Goal: Download file/media

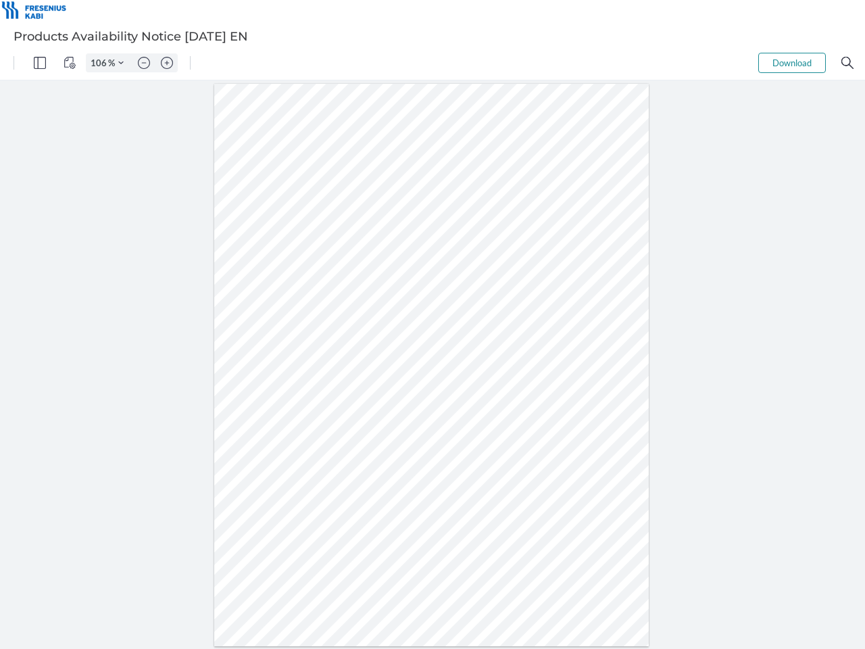
click at [40, 63] on img "Panel" at bounding box center [40, 63] width 12 height 12
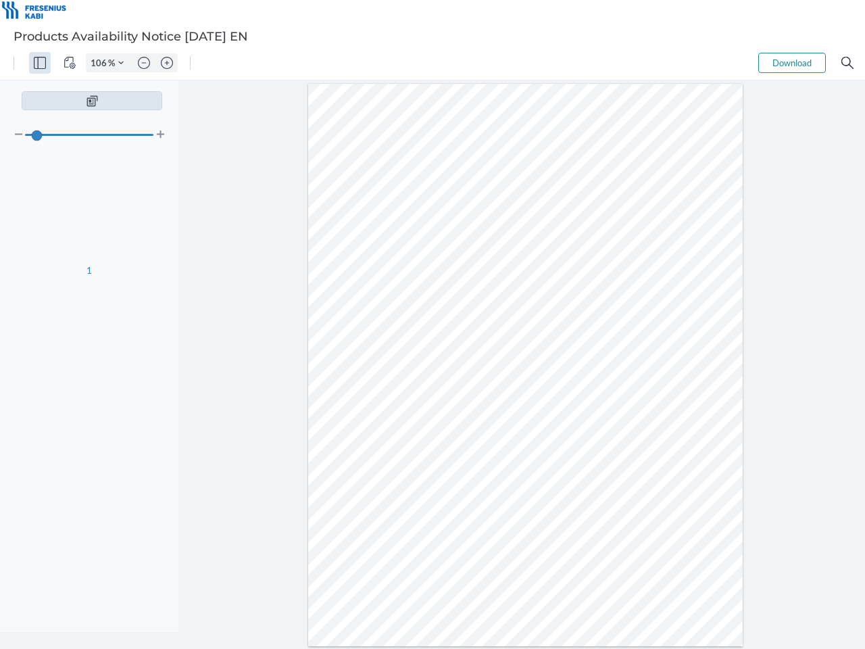
click at [70, 63] on img "View Controls" at bounding box center [70, 63] width 12 height 12
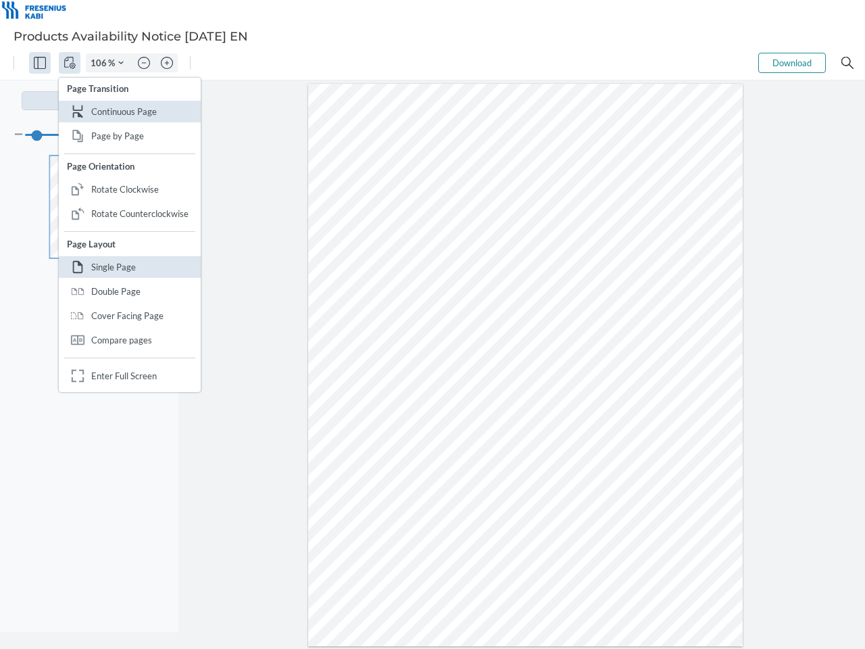
click at [101, 63] on input "106" at bounding box center [98, 63] width 22 height 12
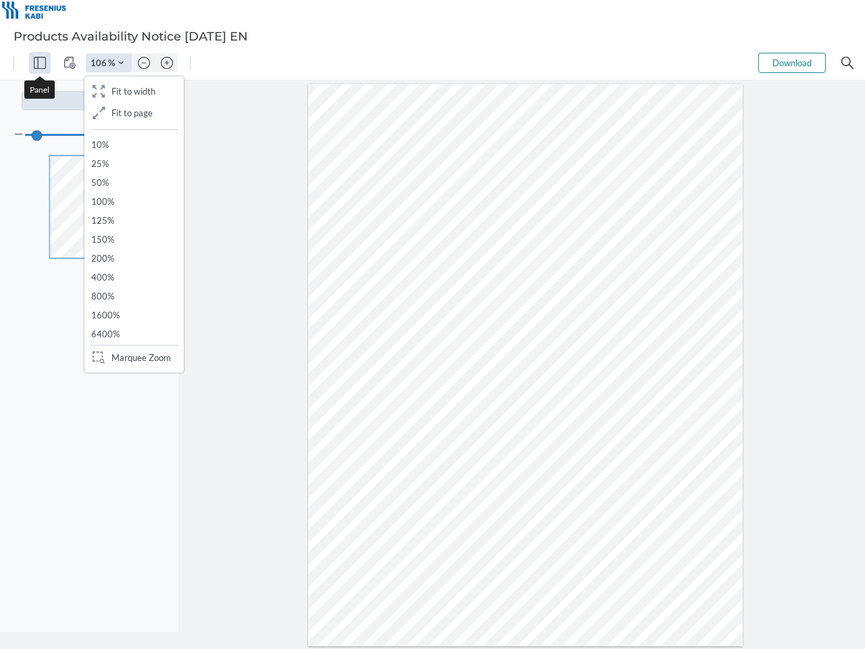
click at [121, 63] on img "Zoom Controls" at bounding box center [120, 62] width 5 height 5
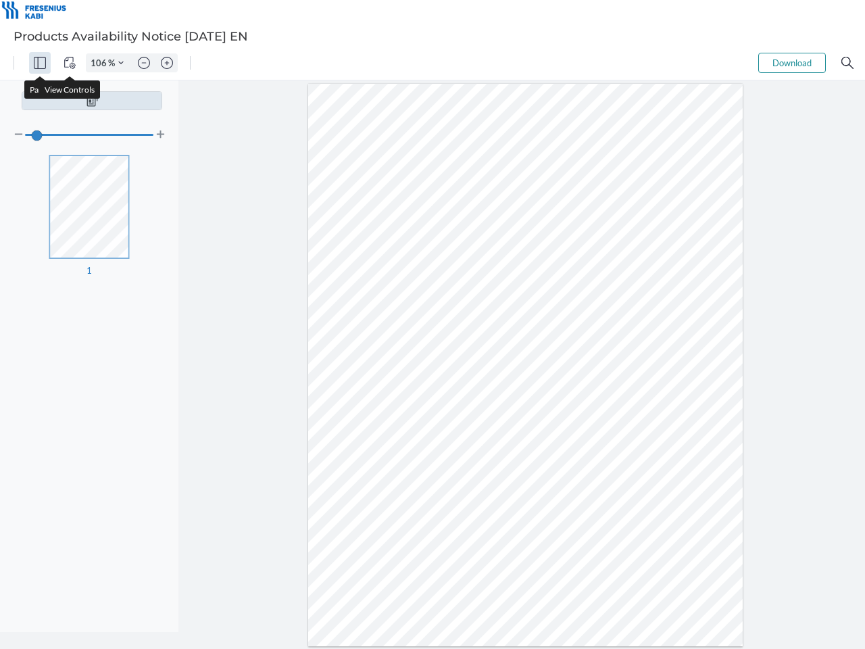
click at [144, 63] on img "Zoom out" at bounding box center [144, 63] width 12 height 12
click at [167, 63] on img "Zoom in" at bounding box center [167, 63] width 12 height 12
type input "106"
click at [792, 63] on button "Download" at bounding box center [792, 63] width 68 height 20
click at [848, 63] on img "Search" at bounding box center [848, 63] width 12 height 12
